Goal: Communication & Community: Ask a question

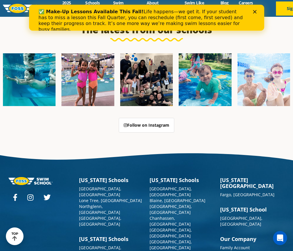
scroll to position [1620, 0]
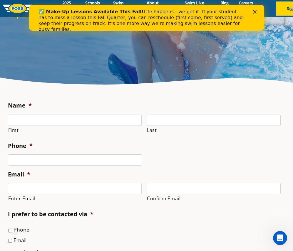
scroll to position [88, 0]
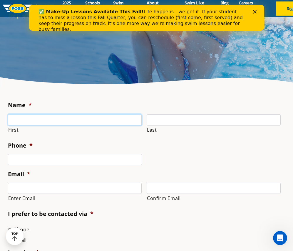
click at [45, 123] on input "First" at bounding box center [75, 119] width 134 height 11
type input "Debbie"
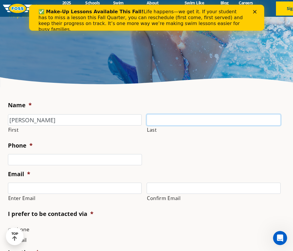
click at [171, 117] on input "Last" at bounding box center [214, 119] width 134 height 11
type input "Tucker"
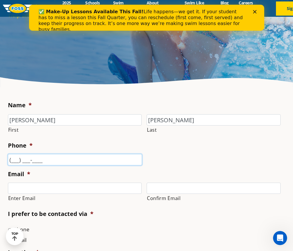
click at [58, 158] on input "(___) ___-____" at bounding box center [75, 159] width 134 height 11
click at [14, 160] on input "(___) ___-____" at bounding box center [75, 159] width 134 height 11
type input "(385) 285-3497"
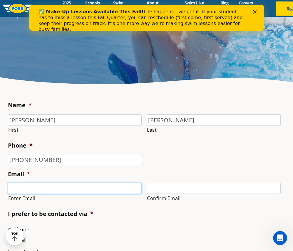
click at [30, 189] on input "Enter Email" at bounding box center [75, 187] width 134 height 11
click at [38, 190] on input "Enter Email" at bounding box center [75, 187] width 134 height 11
paste input "debbie.tucker72@fedex.com"
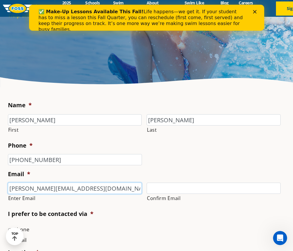
type input "debbie.tucker72@fedex.com"
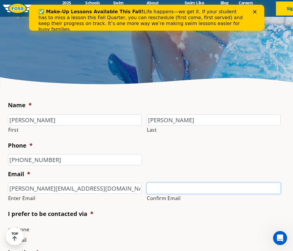
click at [152, 190] on input "Confirm Email" at bounding box center [214, 187] width 134 height 11
paste input "debbie.tucker72@fedex.com"
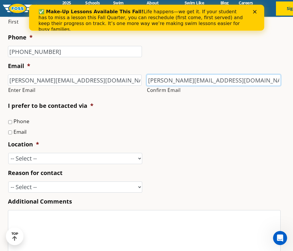
scroll to position [206, 0]
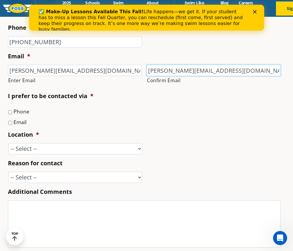
type input "debbie.tucker72@fedex.com"
click at [11, 122] on input "Email" at bounding box center [10, 123] width 4 height 4
checkbox input "true"
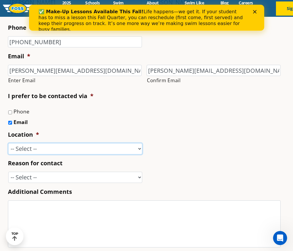
click at [21, 147] on select "-- Select -- Ankeny, IA Apple Valley Blaine, MN Burnsville, MN Ballwin, MO Boli…" at bounding box center [75, 148] width 134 height 11
click at [256, 127] on ul "Name * Debbie First Tucker Last Phone * (385) 285-3497 Email * debbie.tucker72@…" at bounding box center [147, 125] width 278 height 284
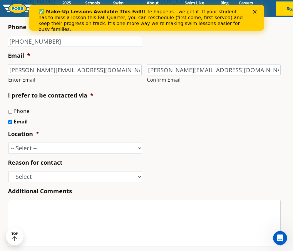
scroll to position [265, 0]
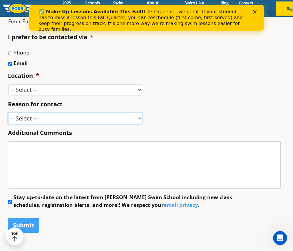
click at [114, 117] on select "-- Select -- Enrollment issue Program question What level is best for my child?…" at bounding box center [75, 118] width 134 height 11
select select "Other"
click at [8, 113] on select "-- Select -- Enrollment issue Program question What level is best for my child?…" at bounding box center [75, 118] width 134 height 11
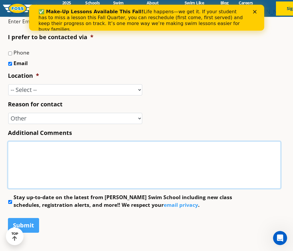
click at [70, 175] on textarea "Additional Comments" at bounding box center [144, 164] width 273 height 47
paste textarea "I work for FedEx and we have a pkg that came into our Package Research & Recove…"
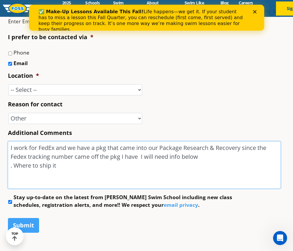
click at [107, 148] on textarea "I work for FedEx and we have a pkg that came into our Package Research & Recove…" at bounding box center [144, 164] width 273 height 47
drag, startPoint x: 166, startPoint y: 157, endPoint x: 169, endPoint y: 161, distance: 4.8
click at [166, 157] on textarea "I work for FedEx and we have a pkg 18475887 that came into our Package Research…" at bounding box center [144, 164] width 273 height 47
paste textarea "SWIM SCHOOL BANNER"
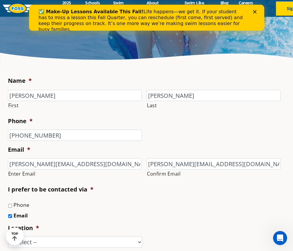
scroll to position [0, 0]
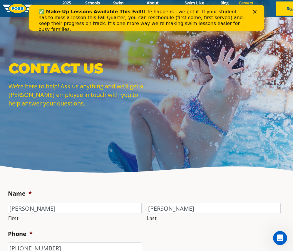
type textarea "I work for FedEx and we have a pkg 18475887 that came into our Package Research…"
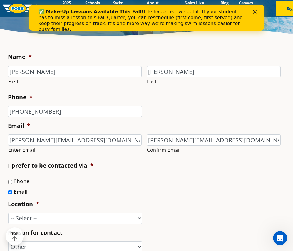
scroll to position [235, 0]
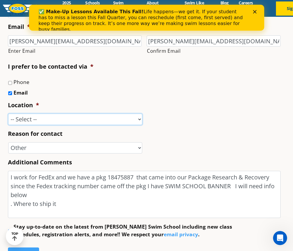
click at [76, 122] on select "-- Select -- Ankeny, IA Apple Valley Blaine, MN Burnsville, MN Ballwin, MO Boli…" at bounding box center [75, 119] width 134 height 11
click at [129, 118] on select "-- Select -- Ankeny, IA Apple Valley Blaine, MN Burnsville, MN Ballwin, MO Boli…" at bounding box center [75, 119] width 134 height 11
select select "Home Office"
click at [8, 114] on select "-- Select -- Ankeny, IA Apple Valley Blaine, MN Burnsville, MN Ballwin, MO Boli…" at bounding box center [75, 119] width 134 height 11
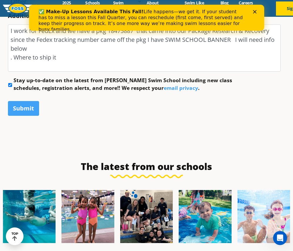
scroll to position [382, 0]
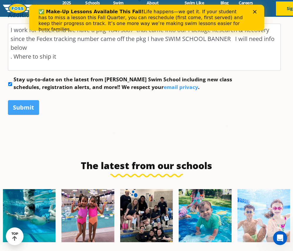
click at [9, 84] on input "Stay up-to-date on the latest from Foss Swim School including new class schedul…" at bounding box center [10, 84] width 4 height 4
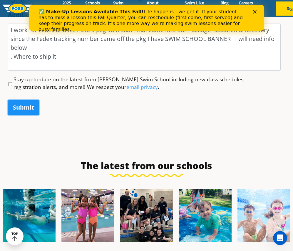
click at [30, 109] on input "Submit" at bounding box center [23, 107] width 31 height 15
click at [254, 13] on icon "Close" at bounding box center [255, 12] width 4 height 4
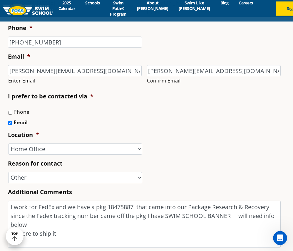
scroll to position [265, 0]
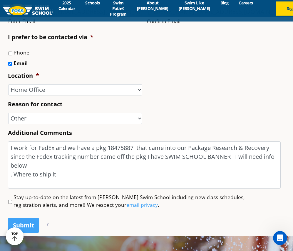
click at [9, 203] on input "Stay up-to-date on the latest from Foss Swim School including new class schedul…" at bounding box center [10, 202] width 4 height 4
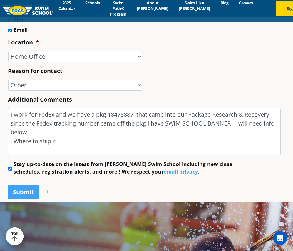
scroll to position [353, 0]
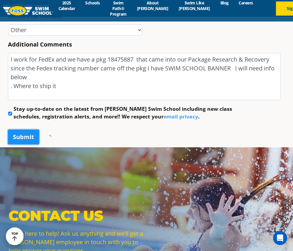
click at [29, 138] on input "Submit" at bounding box center [23, 136] width 31 height 15
click at [9, 114] on input "Stay up-to-date on the latest from Foss Swim School including new class schedul…" at bounding box center [10, 113] width 4 height 4
checkbox input "false"
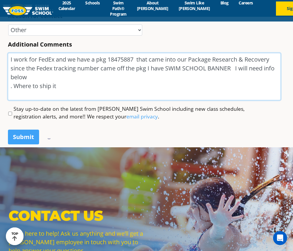
click at [76, 91] on textarea "I work for FedEx and we have a pkg 18475887 that came into our Package Research…" at bounding box center [144, 76] width 273 height 47
drag, startPoint x: 67, startPoint y: 90, endPoint x: -10, endPoint y: 59, distance: 83.5
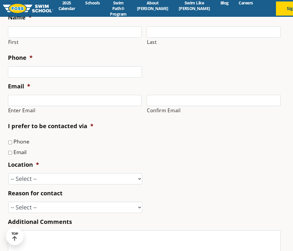
scroll to position [147, 0]
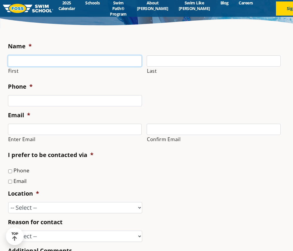
click at [35, 60] on input "First" at bounding box center [75, 60] width 134 height 11
type input "Debbie"
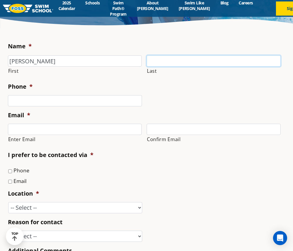
click at [177, 64] on input "Last" at bounding box center [214, 60] width 134 height 11
type input "Tucker"
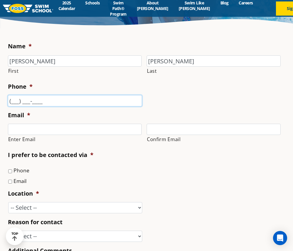
click at [64, 101] on input "(___) ___-____" at bounding box center [75, 100] width 134 height 11
click at [12, 101] on input "(___) ___-____" at bounding box center [75, 100] width 134 height 11
type input "(385) 285-3497"
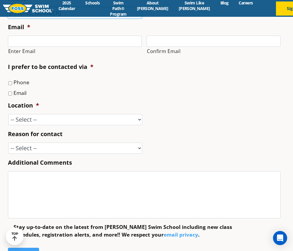
scroll to position [294, 0]
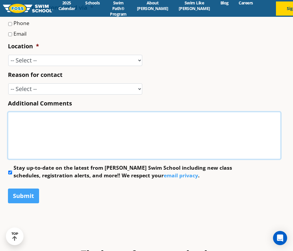
click at [94, 134] on textarea "Additional Comments" at bounding box center [144, 135] width 273 height 47
paste textarea "I work for FedEx and we have a pkg 18475887 that came into our Package Research…"
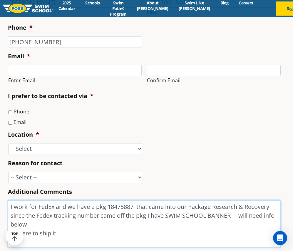
scroll to position [147, 0]
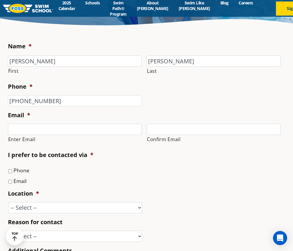
type textarea "I work for FedEx and we have a pkg 18475887 that came into our Package Research…"
click at [46, 129] on input "Enter Email" at bounding box center [75, 129] width 134 height 11
click at [32, 127] on input "Enter Email" at bounding box center [75, 129] width 134 height 11
paste input "debbie.tucker72@fedex.com"
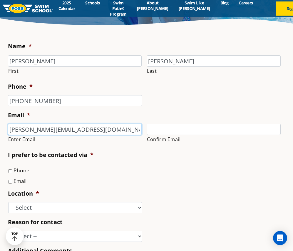
type input "debbie.tucker72@fedex.com"
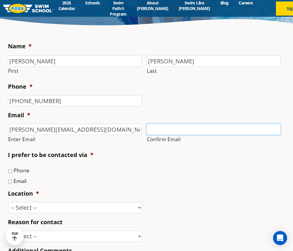
click at [174, 129] on input "Confirm Email" at bounding box center [214, 129] width 134 height 11
paste input "debbie.tucker72@fedex.com"
type input "debbie.tucker72@fedex.com"
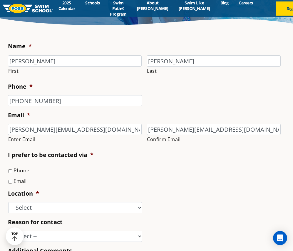
click at [9, 184] on ul "Name * Debbie First Tucker Last Phone * (385) 285-3497 Email * debbie.tucker72@…" at bounding box center [147, 184] width 278 height 284
click at [10, 180] on input "Email" at bounding box center [10, 181] width 4 height 4
checkbox input "true"
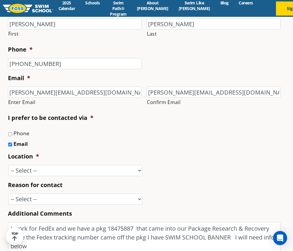
scroll to position [235, 0]
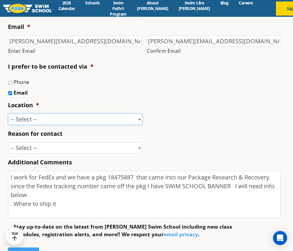
click at [38, 116] on select "-- Select -- Ankeny, IA Apple Valley Blaine, MN Burnsville, MN Ballwin, MO Boli…" at bounding box center [75, 119] width 134 height 11
select select "Home Office"
click at [8, 114] on select "-- Select -- Ankeny, IA Apple Valley Blaine, MN Burnsville, MN Ballwin, MO Boli…" at bounding box center [75, 119] width 134 height 11
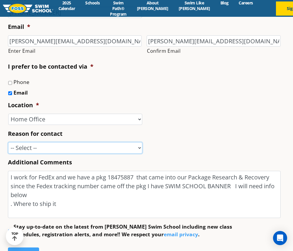
click at [47, 145] on select "-- Select -- Enrollment issue Program question What level is best for my child?…" at bounding box center [75, 147] width 134 height 11
select select "Other"
click at [8, 142] on select "-- Select -- Enrollment issue Program question What level is best for my child?…" at bounding box center [75, 147] width 134 height 11
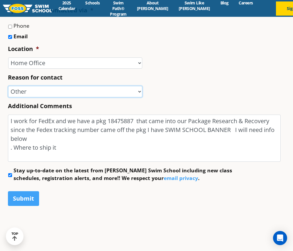
scroll to position [353, 0]
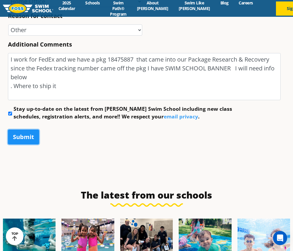
click at [19, 135] on input "Submit" at bounding box center [23, 136] width 31 height 15
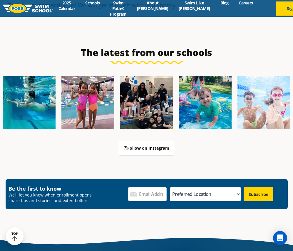
scroll to position [155, 0]
